Goal: Information Seeking & Learning: Learn about a topic

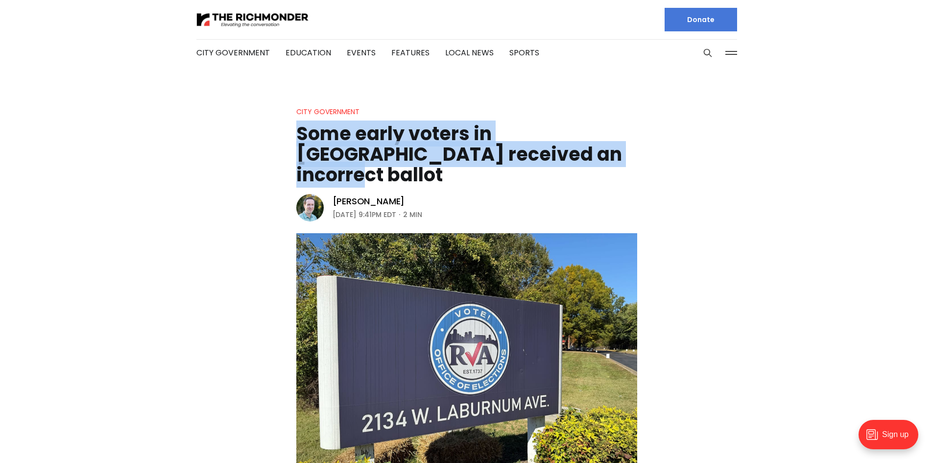
drag, startPoint x: 562, startPoint y: 158, endPoint x: 293, endPoint y: 139, distance: 270.1
click at [293, 139] on header "City Government Some early voters in [GEOGRAPHIC_DATA] received an incorrect ba…" at bounding box center [466, 297] width 933 height 383
copy h1 "Some early voters in [GEOGRAPHIC_DATA] received an incorrect ballot"
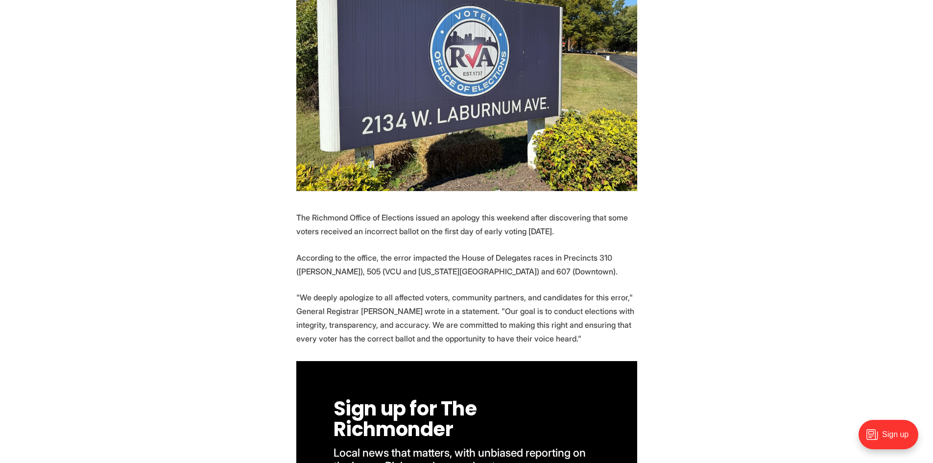
scroll to position [306, 0]
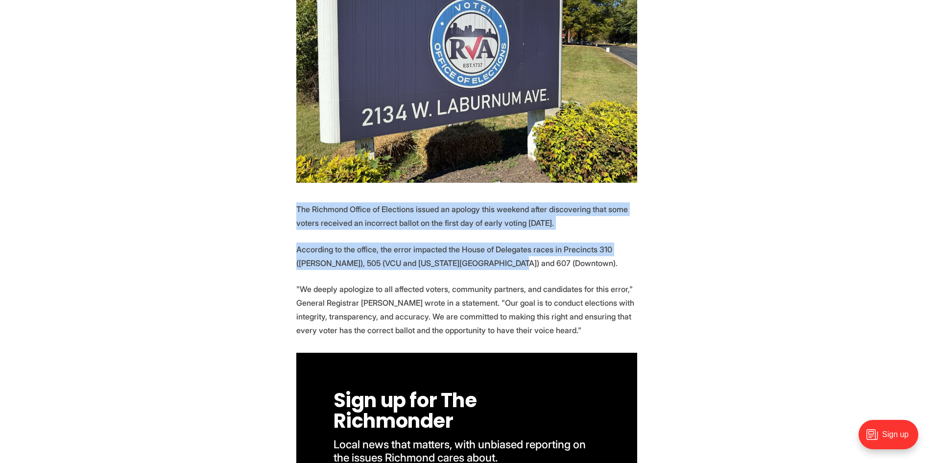
drag, startPoint x: 479, startPoint y: 242, endPoint x: 295, endPoint y: 184, distance: 192.4
copy section "The Richmond Office of Elections issued an apology this weekend after discoveri…"
click at [569, 282] on p ""We deeply apologize to all affected voters, community partners, and candidates…" at bounding box center [466, 309] width 341 height 55
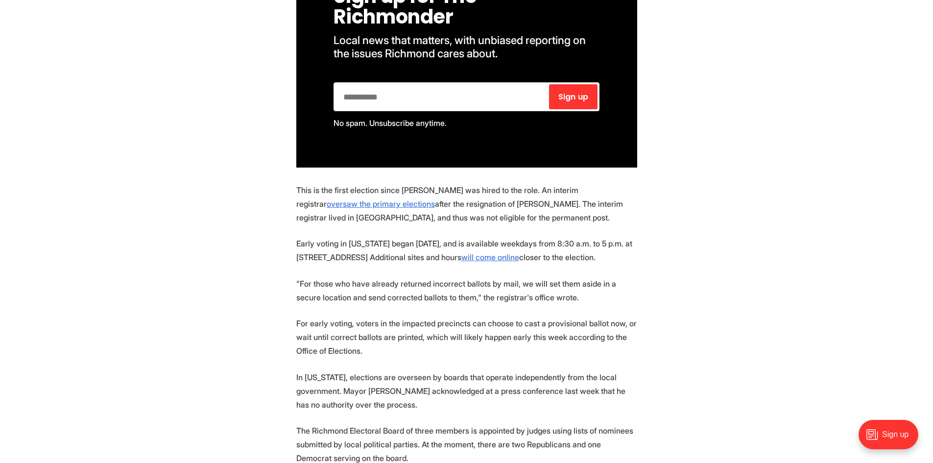
scroll to position [737, 0]
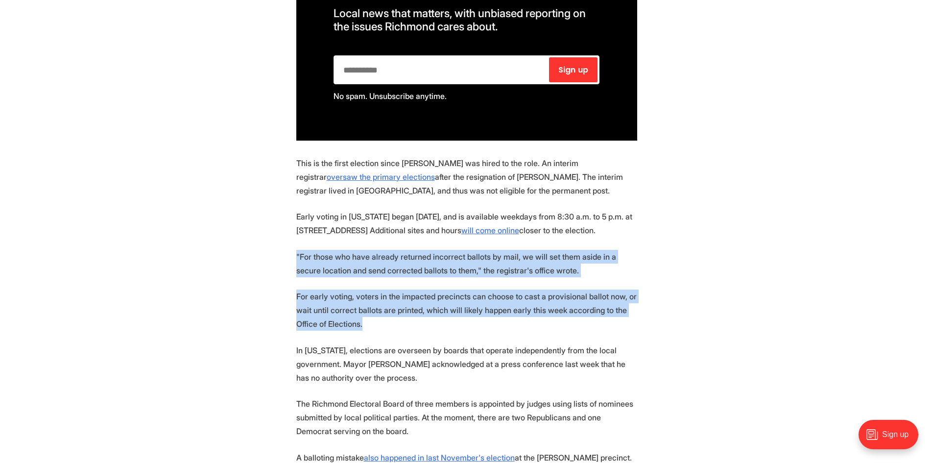
drag, startPoint x: 378, startPoint y: 306, endPoint x: 291, endPoint y: 240, distance: 108.7
click at [291, 240] on section "The Richmond Office of Elections issued an apology this weekend after discoveri…" at bounding box center [466, 299] width 933 height 1056
copy section ""For those who have already returned incorrect ballots by mail, we will set the…"
